Goal: Task Accomplishment & Management: Use online tool/utility

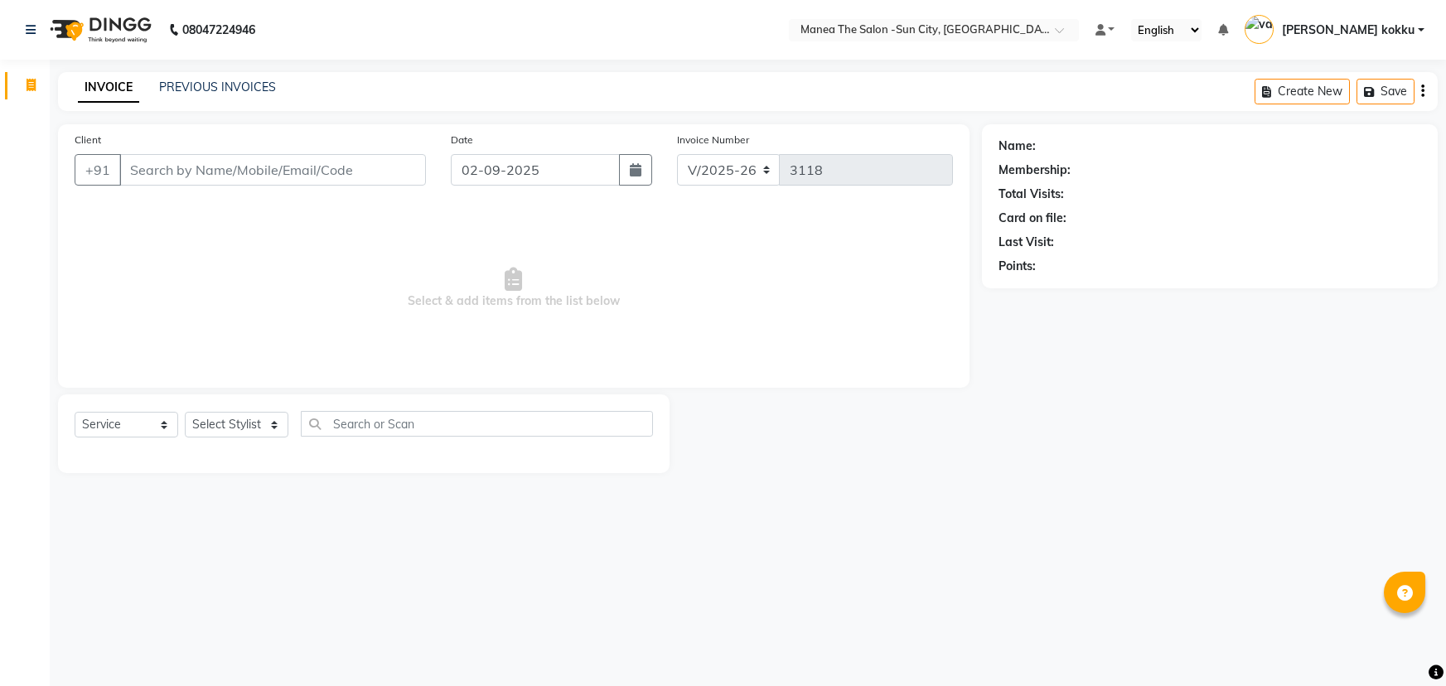
select select "5822"
select select "service"
select select "62892"
click at [185, 412] on select "Select Stylist [PERSON_NAME] [PERSON_NAME] [PERSON_NAME] Ikrar [PERSON_NAME] K …" at bounding box center [237, 425] width 104 height 26
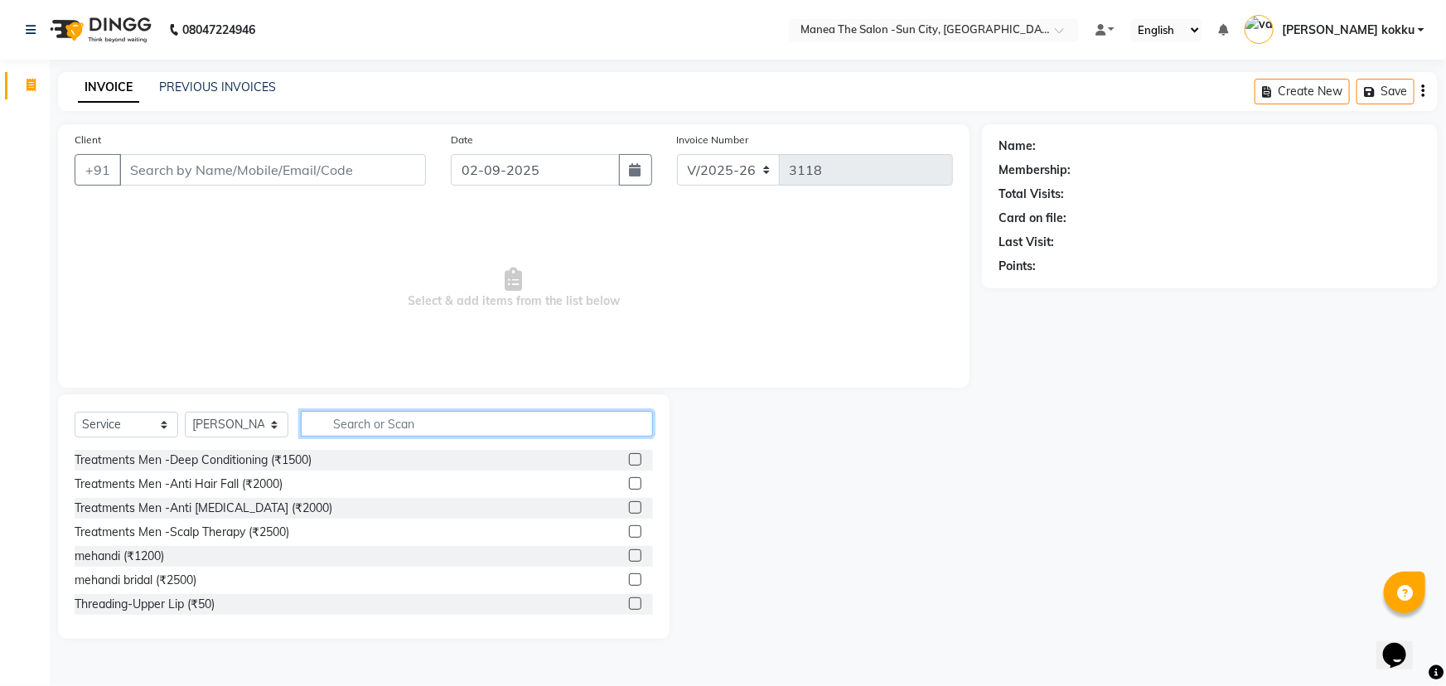
click at [364, 424] on input "text" at bounding box center [477, 424] width 352 height 26
type input "hair cut"
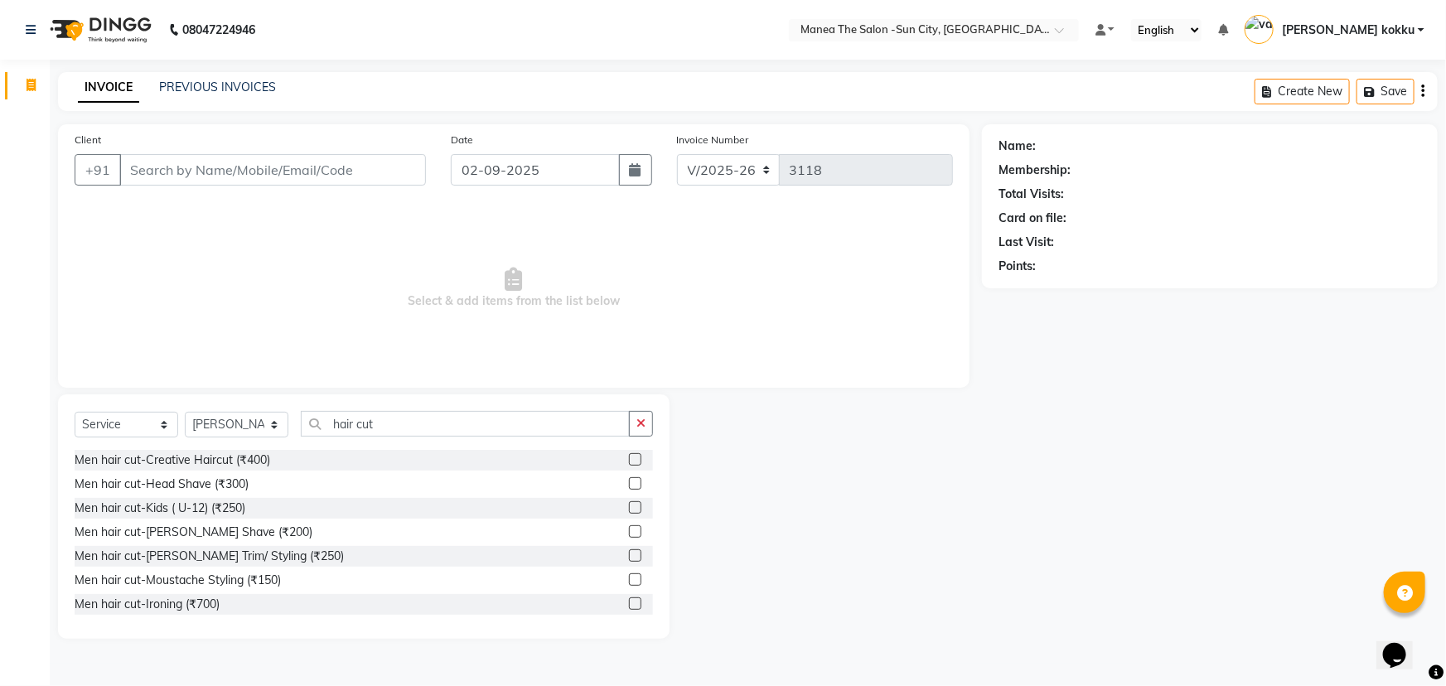
click at [629, 461] on label at bounding box center [635, 459] width 12 height 12
click at [629, 461] on input "checkbox" at bounding box center [634, 460] width 11 height 11
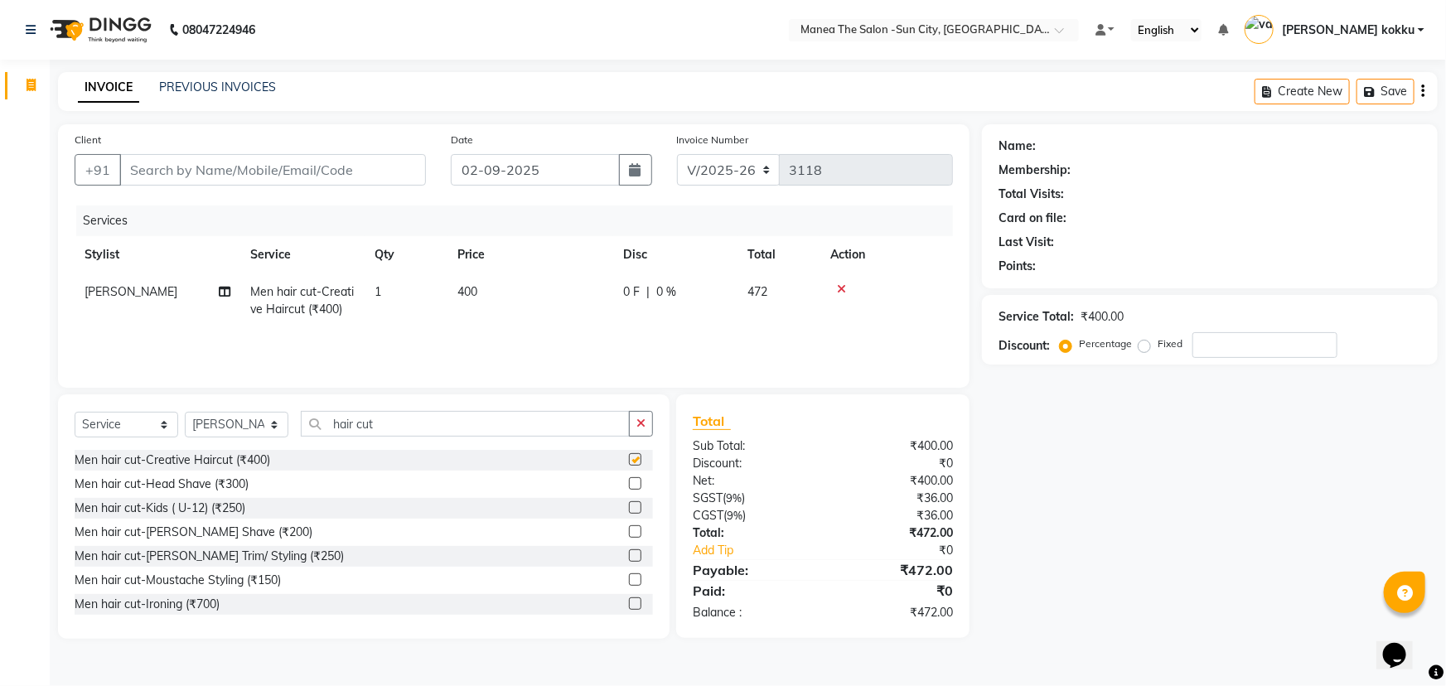
checkbox input "false"
click at [249, 166] on input "Client" at bounding box center [272, 169] width 307 height 31
type input "9"
type input "0"
type input "9700647165"
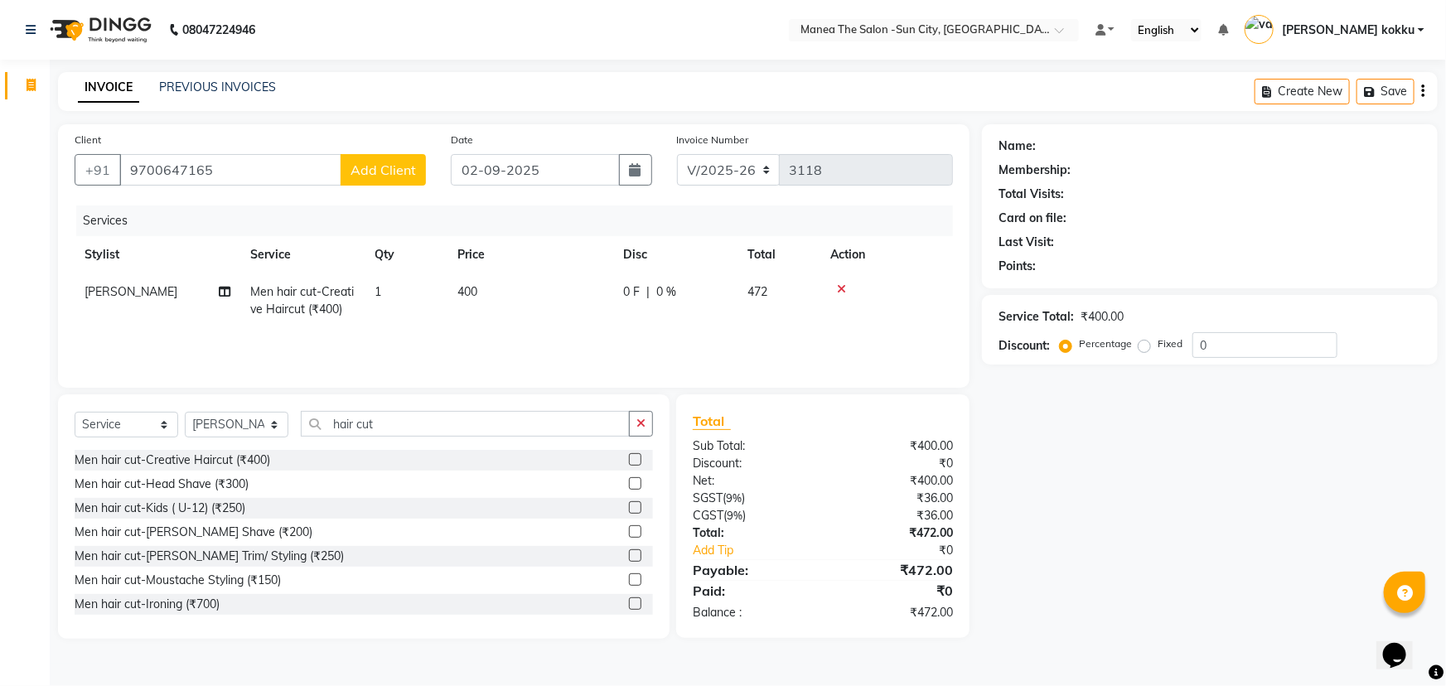
click at [389, 166] on span "Add Client" at bounding box center [382, 170] width 65 height 17
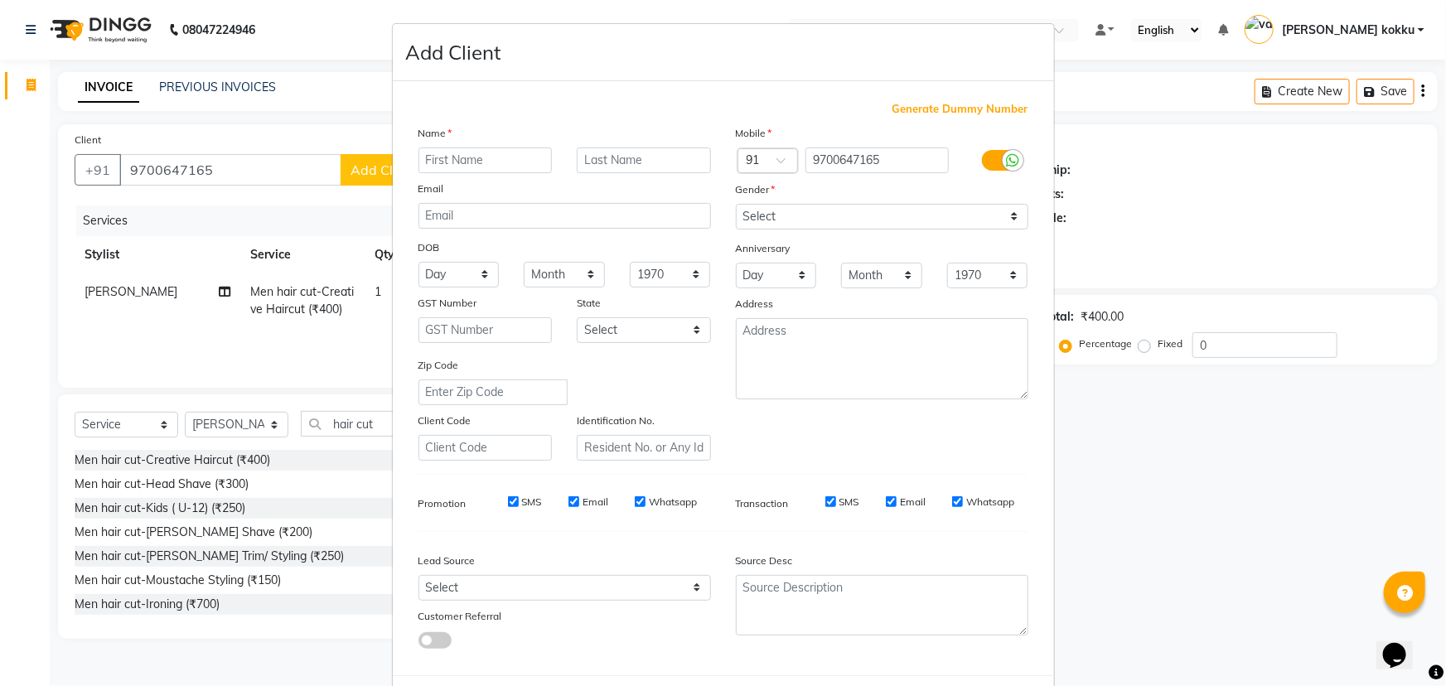
click at [462, 163] on input "text" at bounding box center [485, 160] width 134 height 26
type input "awais"
click at [751, 218] on select "Select [DEMOGRAPHIC_DATA] [DEMOGRAPHIC_DATA] Other Prefer Not To Say" at bounding box center [882, 217] width 292 height 26
select select "[DEMOGRAPHIC_DATA]"
click at [736, 204] on select "Select [DEMOGRAPHIC_DATA] [DEMOGRAPHIC_DATA] Other Prefer Not To Say" at bounding box center [882, 217] width 292 height 26
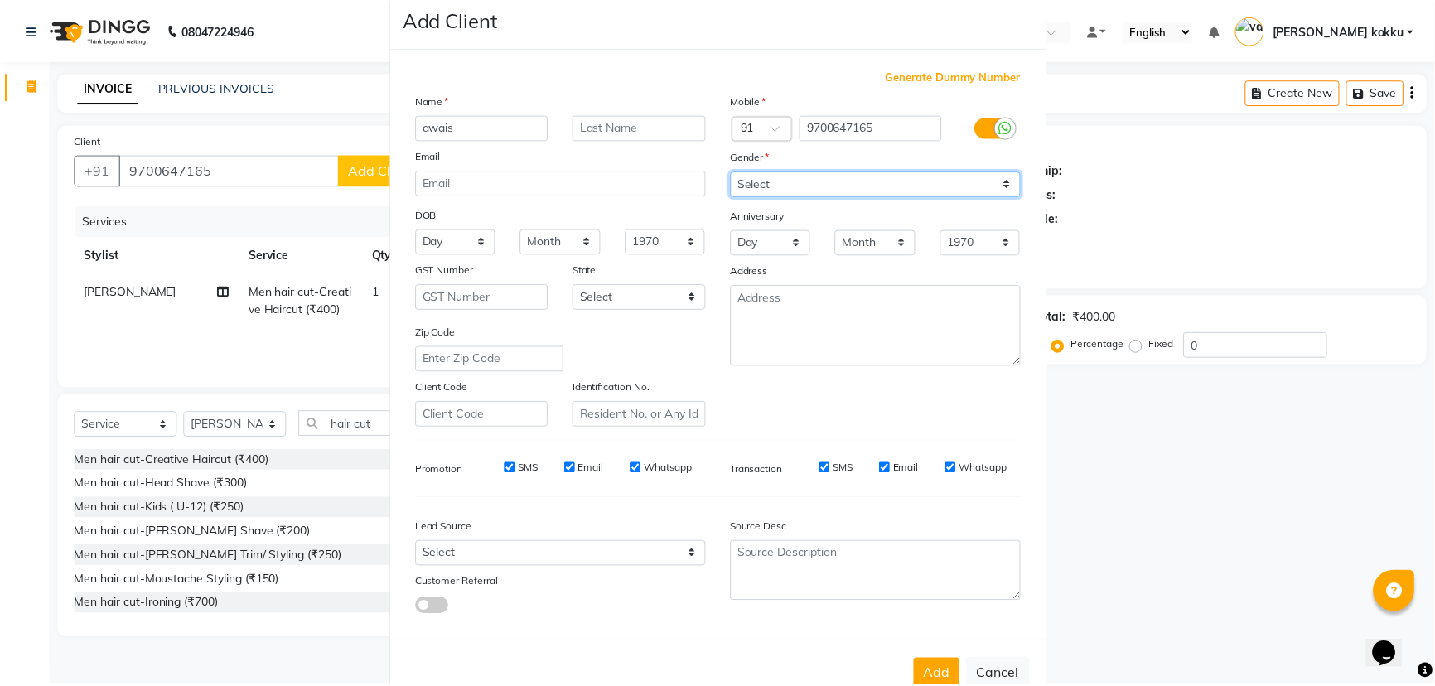
scroll to position [83, 0]
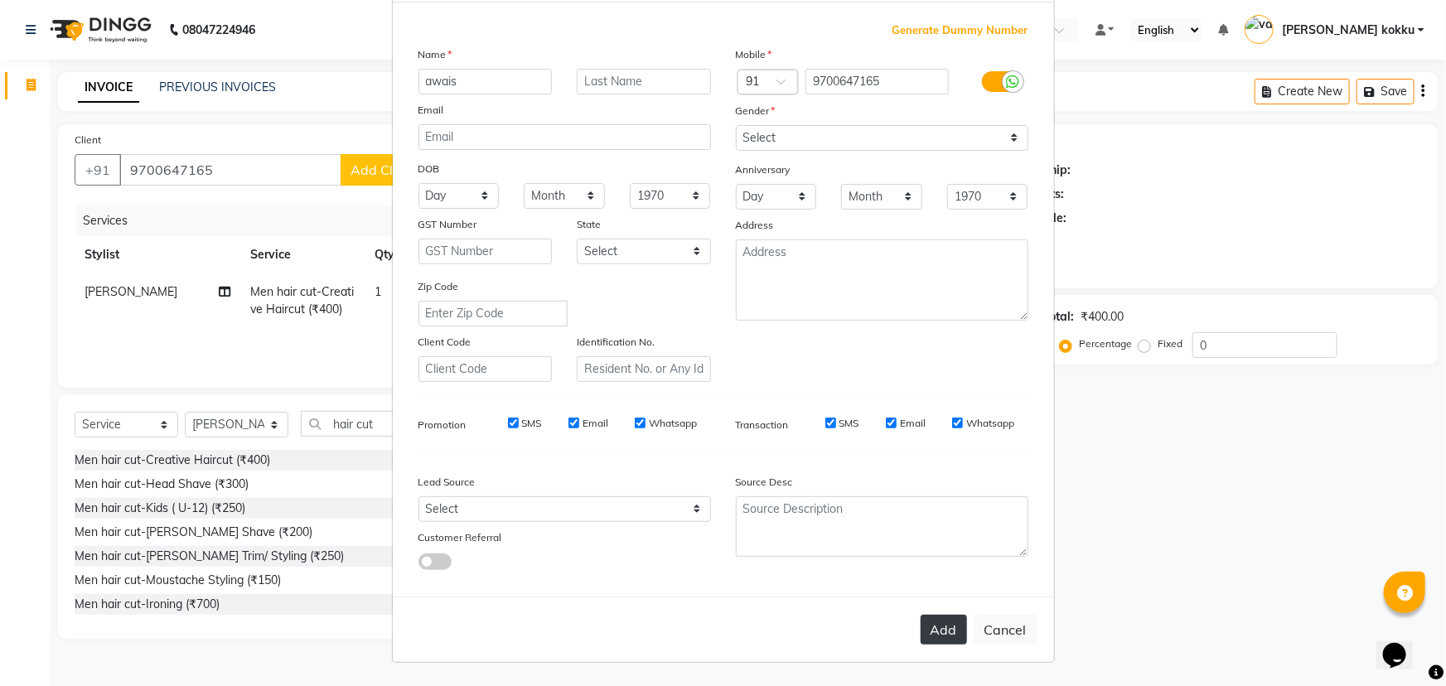
click at [930, 629] on button "Add" at bounding box center [943, 630] width 46 height 30
type input "97******65"
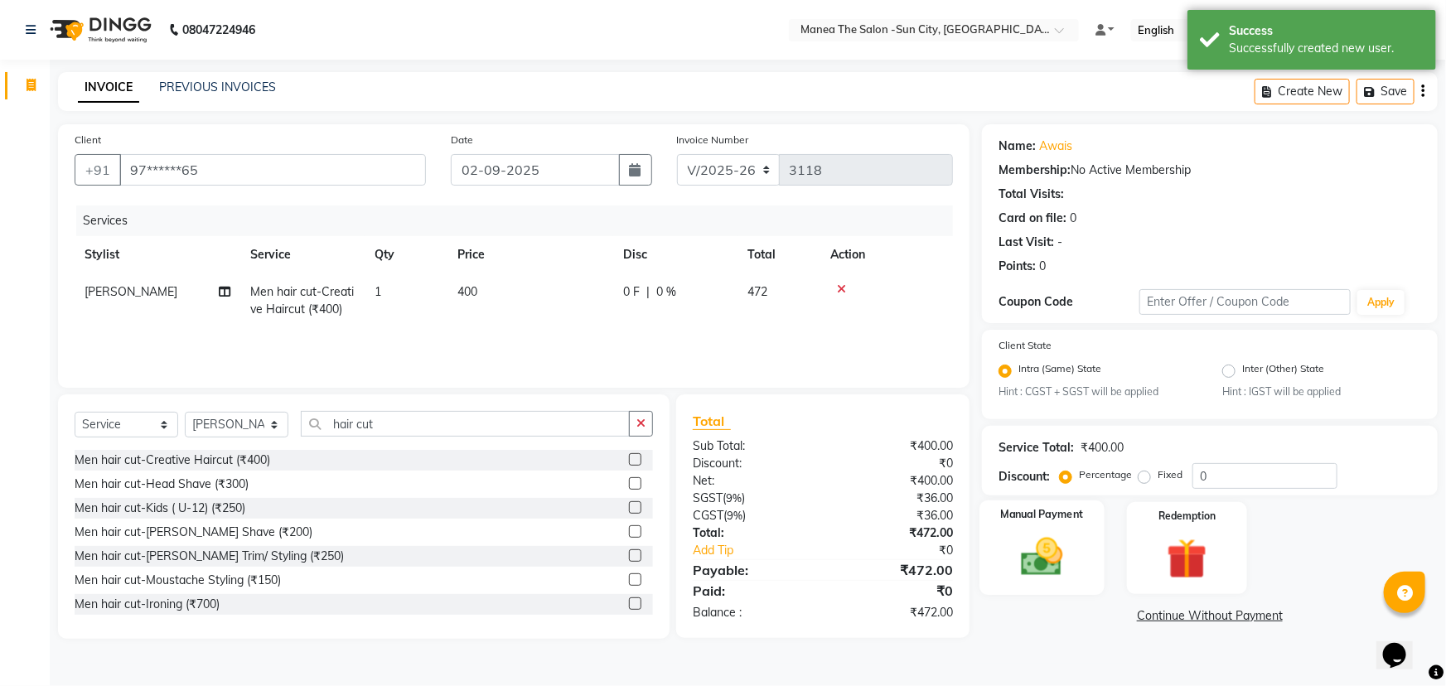
click at [1052, 565] on img at bounding box center [1042, 557] width 68 height 48
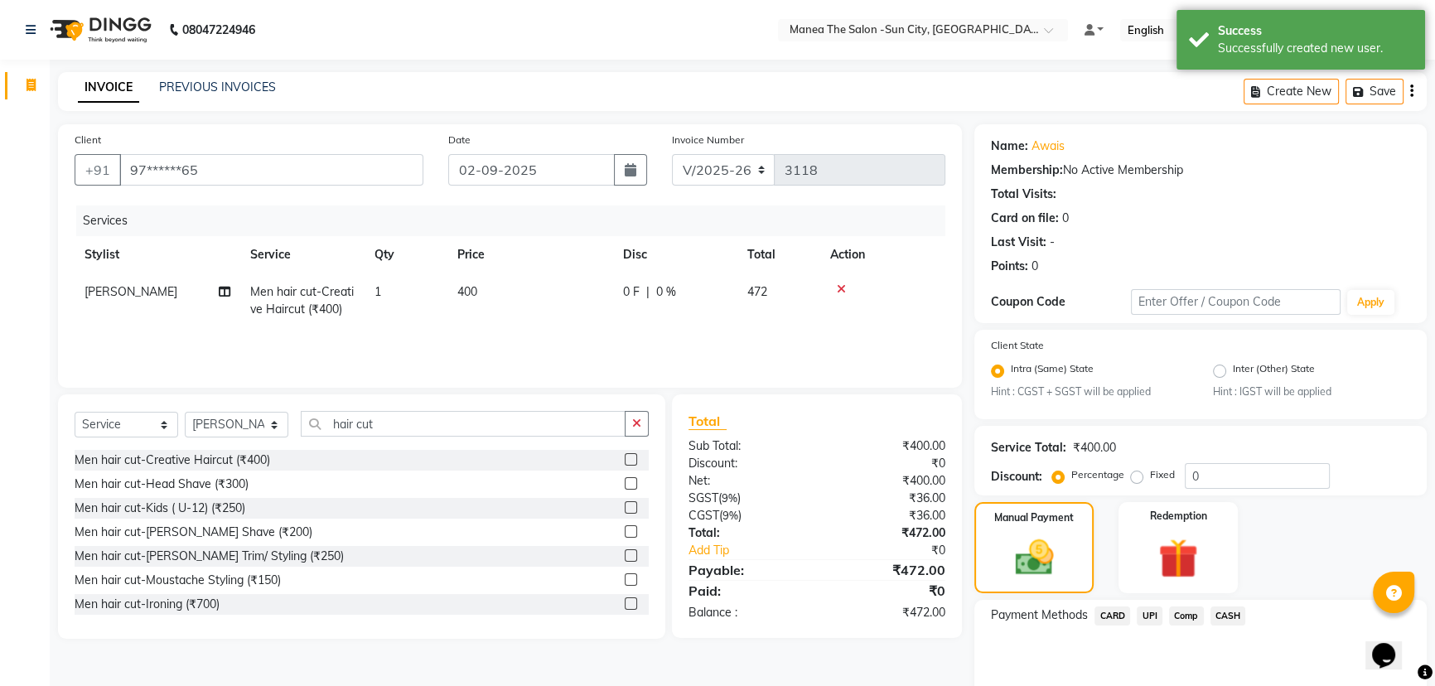
click at [1147, 616] on span "UPI" at bounding box center [1150, 615] width 26 height 19
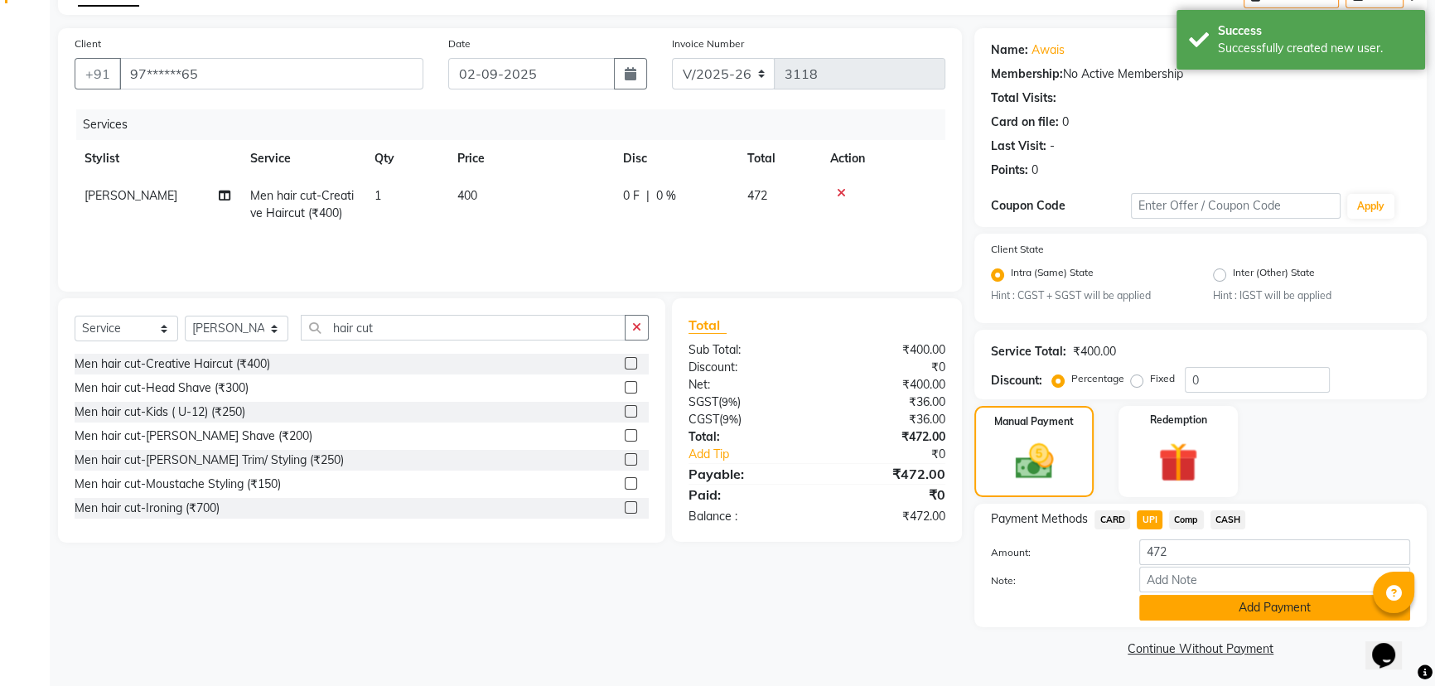
click at [1182, 605] on button "Add Payment" at bounding box center [1274, 608] width 271 height 26
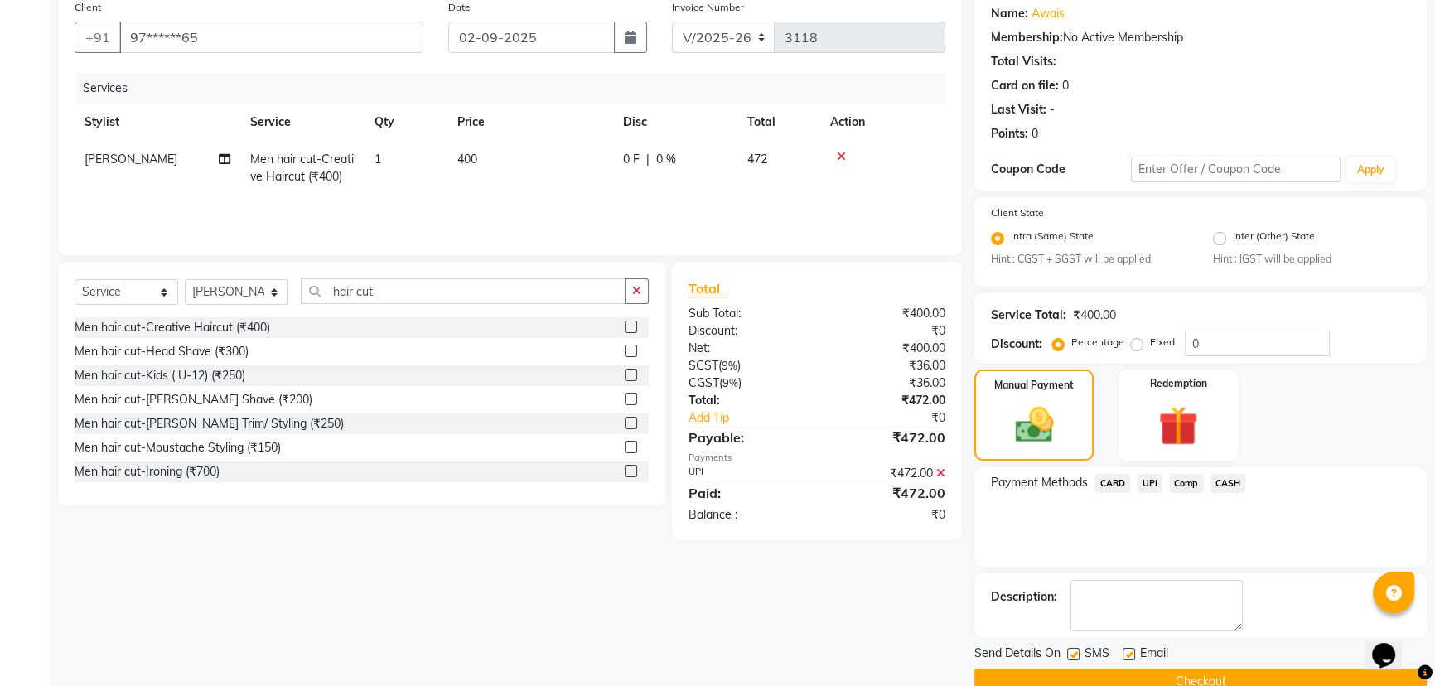
scroll to position [166, 0]
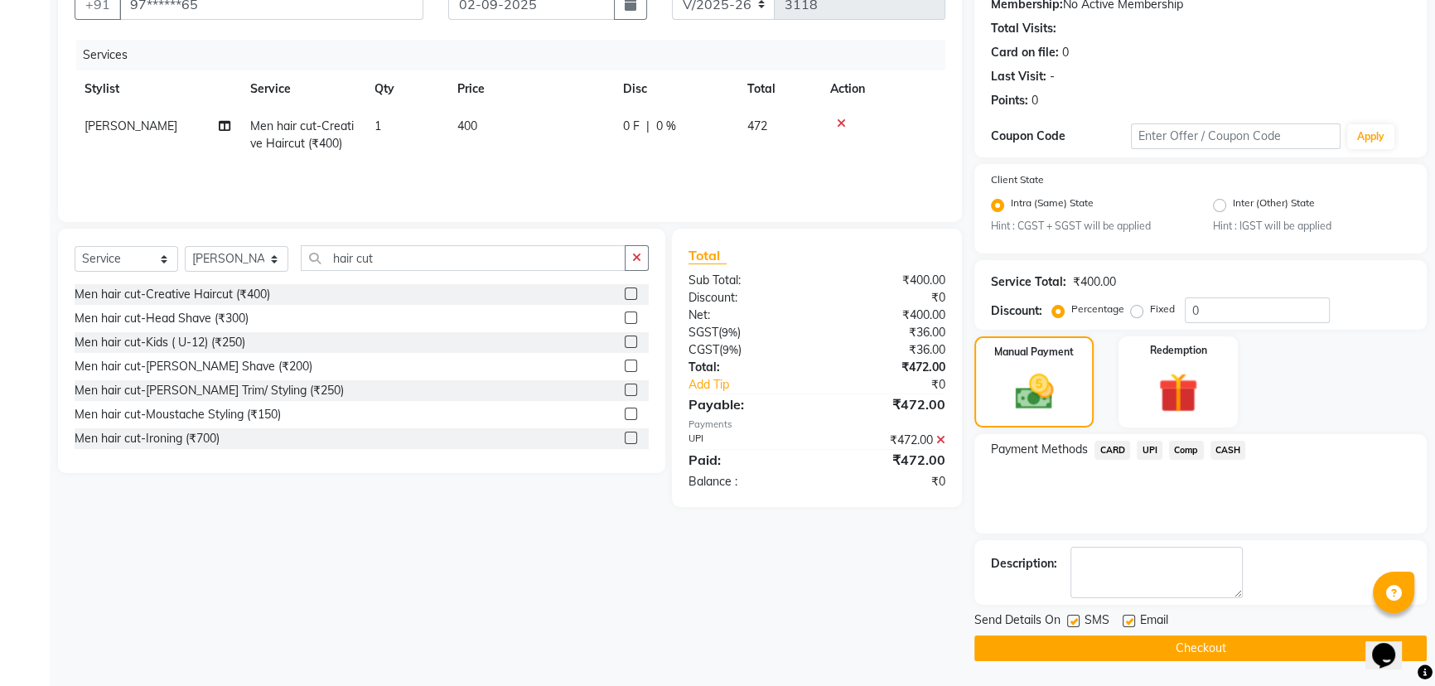
click at [1069, 620] on label at bounding box center [1073, 621] width 12 height 12
click at [1069, 620] on input "checkbox" at bounding box center [1072, 621] width 11 height 11
checkbox input "false"
click at [1135, 651] on button "Checkout" at bounding box center [1200, 648] width 452 height 26
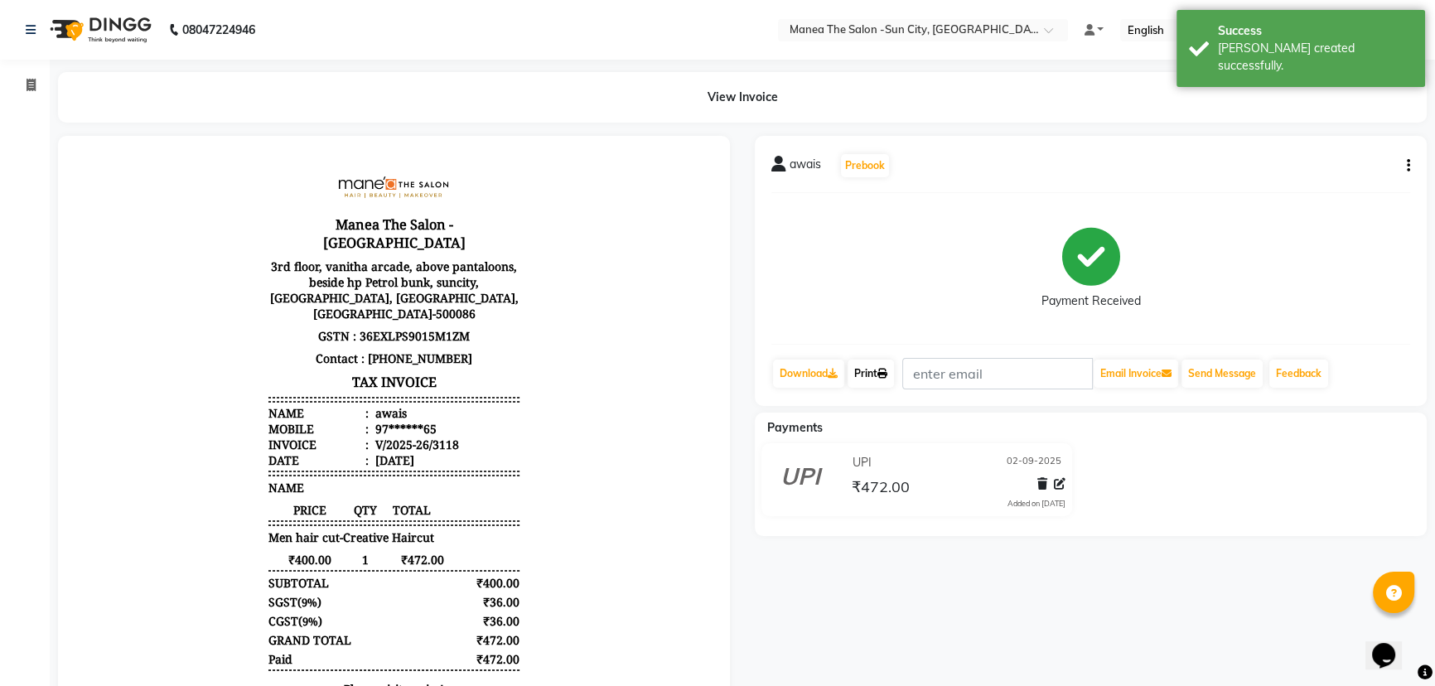
click at [876, 372] on link "Print" at bounding box center [870, 374] width 46 height 28
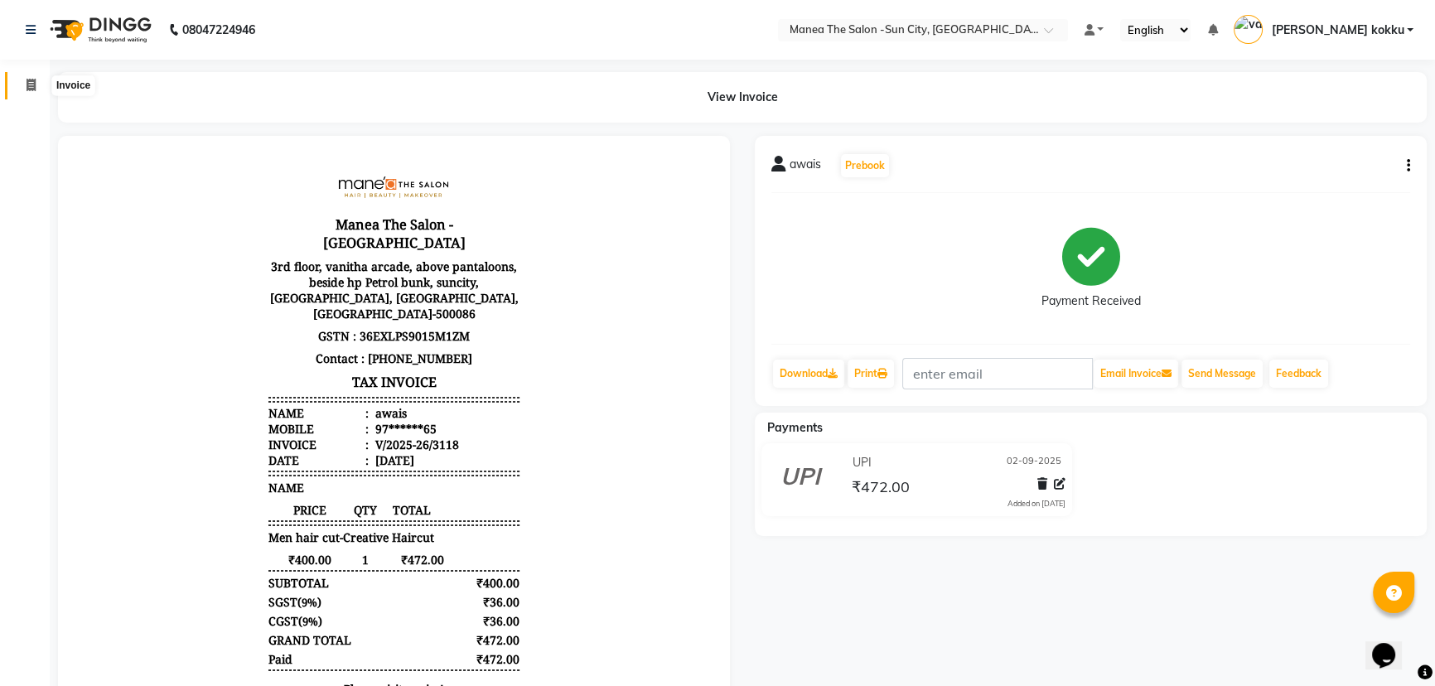
click at [29, 84] on icon at bounding box center [31, 85] width 9 height 12
select select "5822"
select select "service"
